Goal: Find contact information

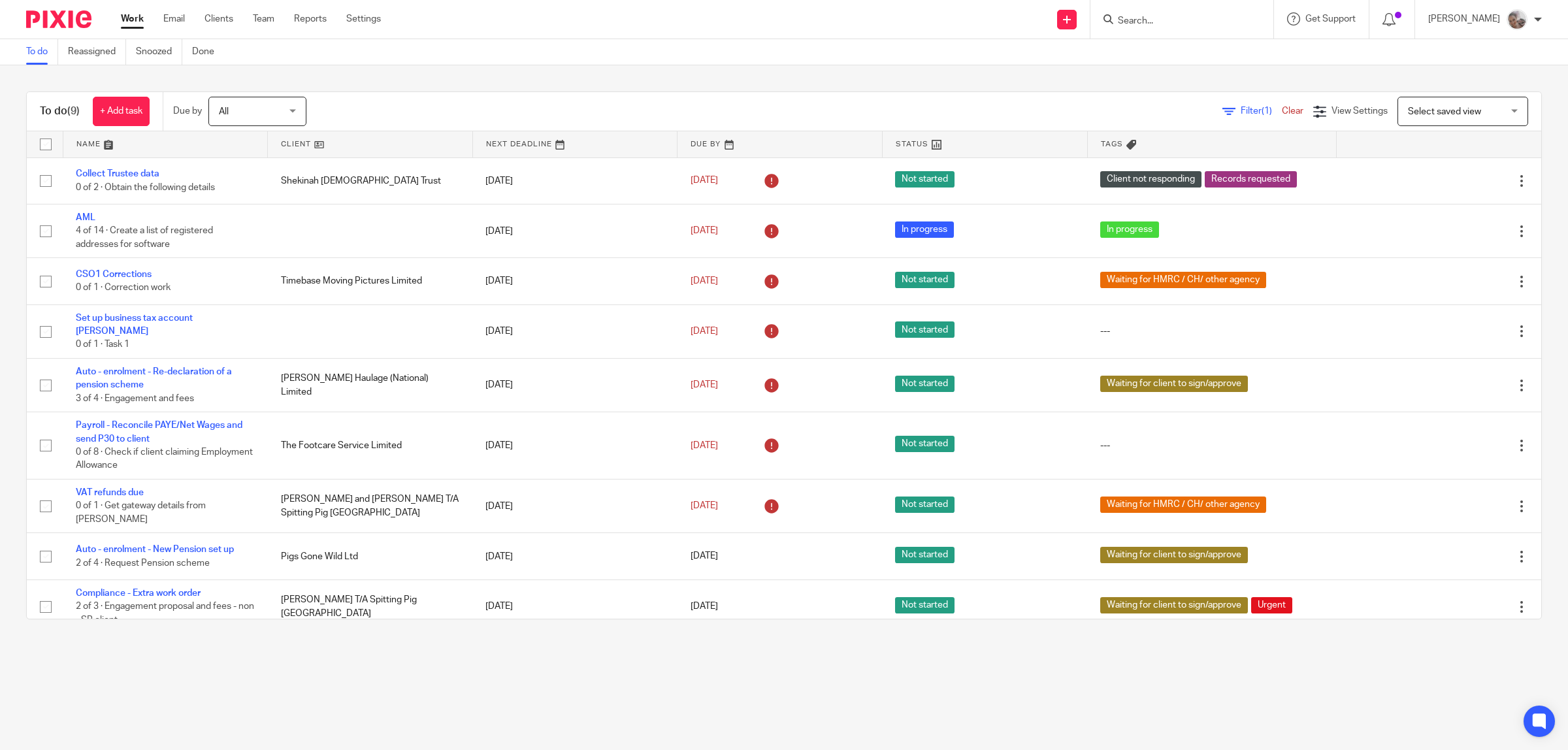
click at [1183, 18] on input "Search" at bounding box center [1175, 21] width 117 height 12
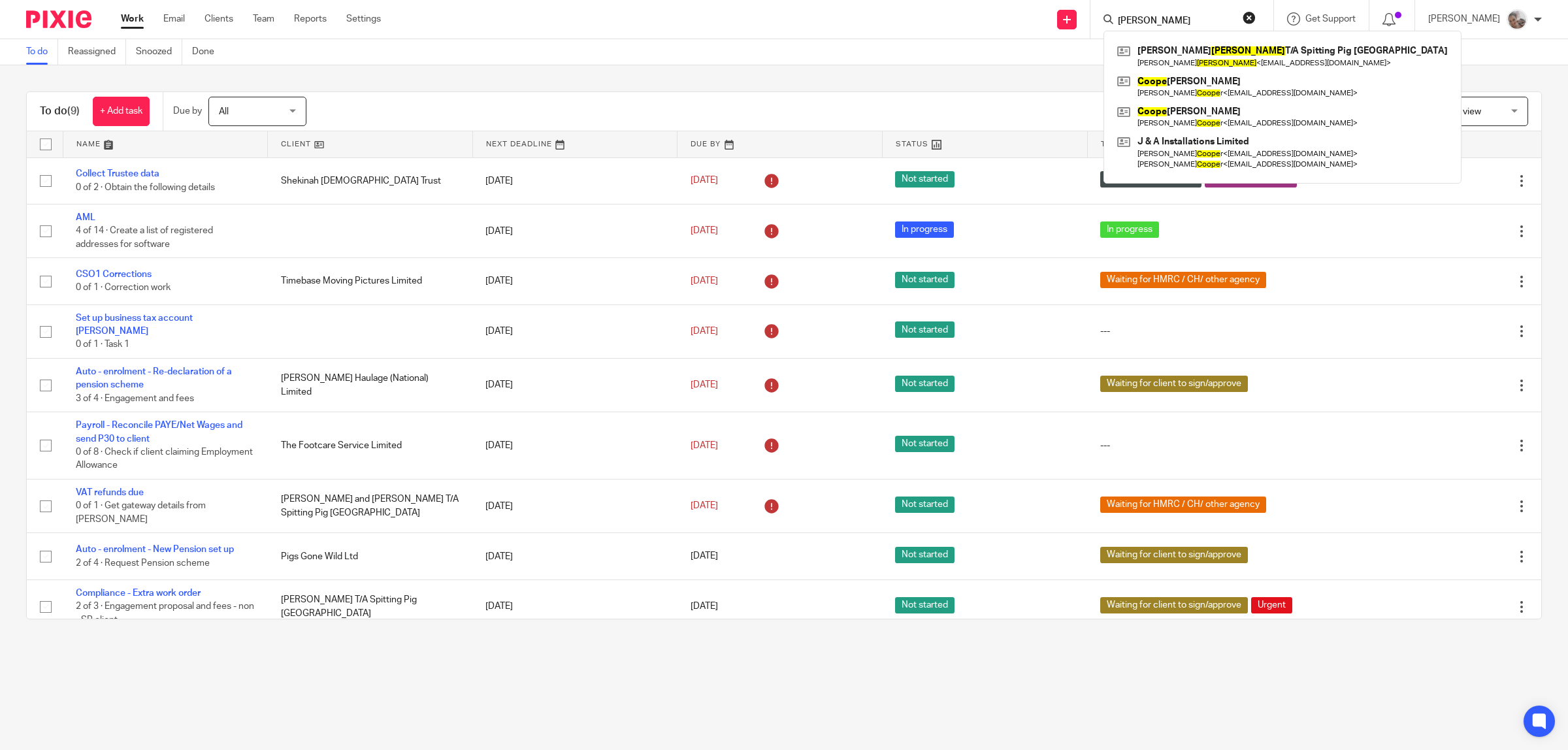
type input "cooke"
click button "submit" at bounding box center [0, 0] width 0 height 0
click at [1189, 52] on link at bounding box center [1282, 56] width 337 height 30
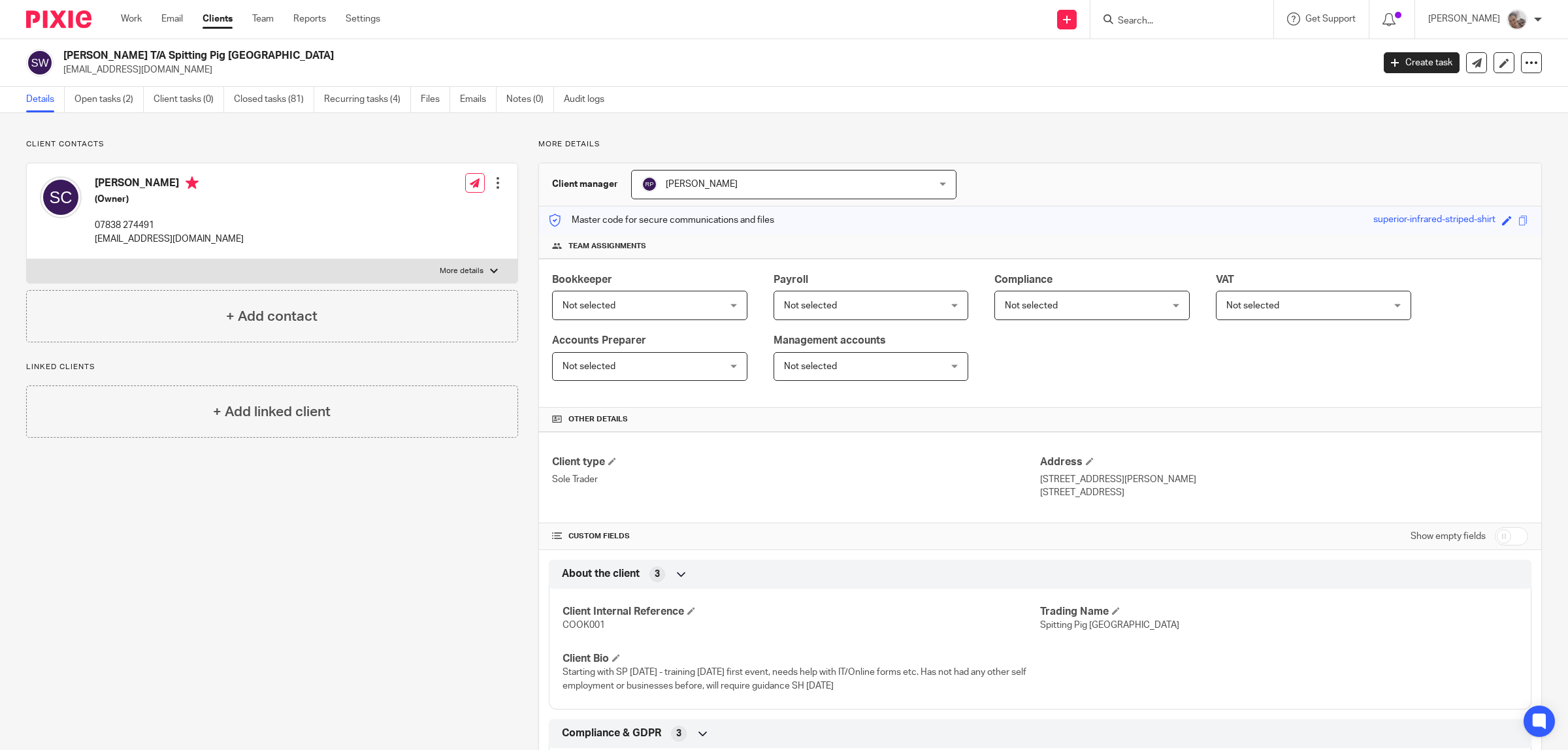
drag, startPoint x: 210, startPoint y: 74, endPoint x: 61, endPoint y: 72, distance: 149.0
click at [61, 72] on div "[PERSON_NAME] T/A Spitting Pig [GEOGRAPHIC_DATA] [EMAIL_ADDRESS][DOMAIN_NAME]" at bounding box center [695, 62] width 1338 height 27
copy p "[EMAIL_ADDRESS][DOMAIN_NAME]"
